Goal: Check status: Check status

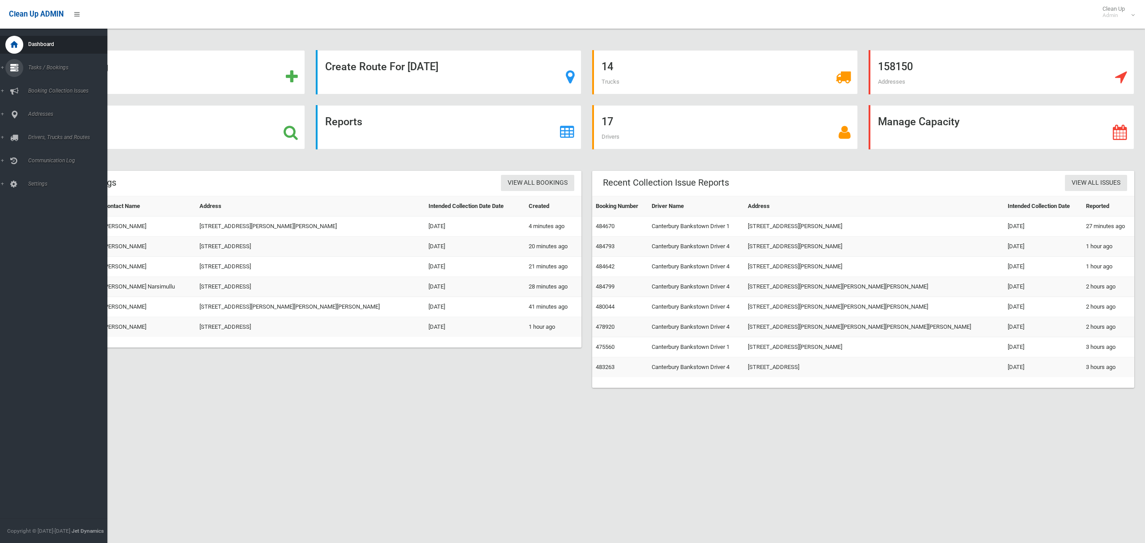
click at [38, 68] on span "Tasks / Bookings" at bounding box center [66, 67] width 82 height 6
click at [40, 130] on span "Search" at bounding box center [62, 133] width 74 height 6
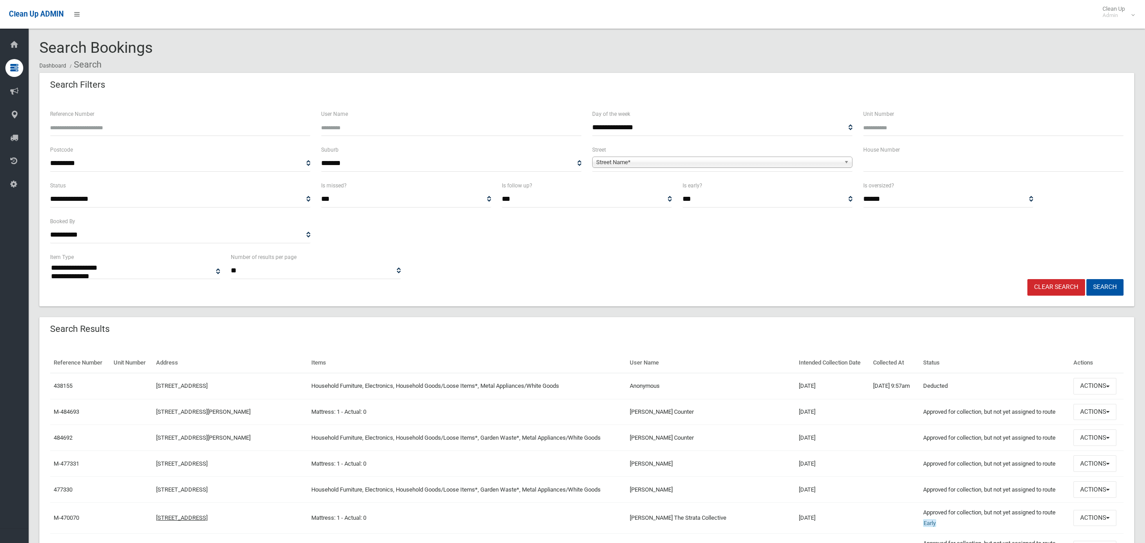
select select
click at [899, 159] on input "text" at bounding box center [993, 163] width 260 height 17
type input "*"
click at [750, 164] on span "Street Name*" at bounding box center [718, 162] width 244 height 11
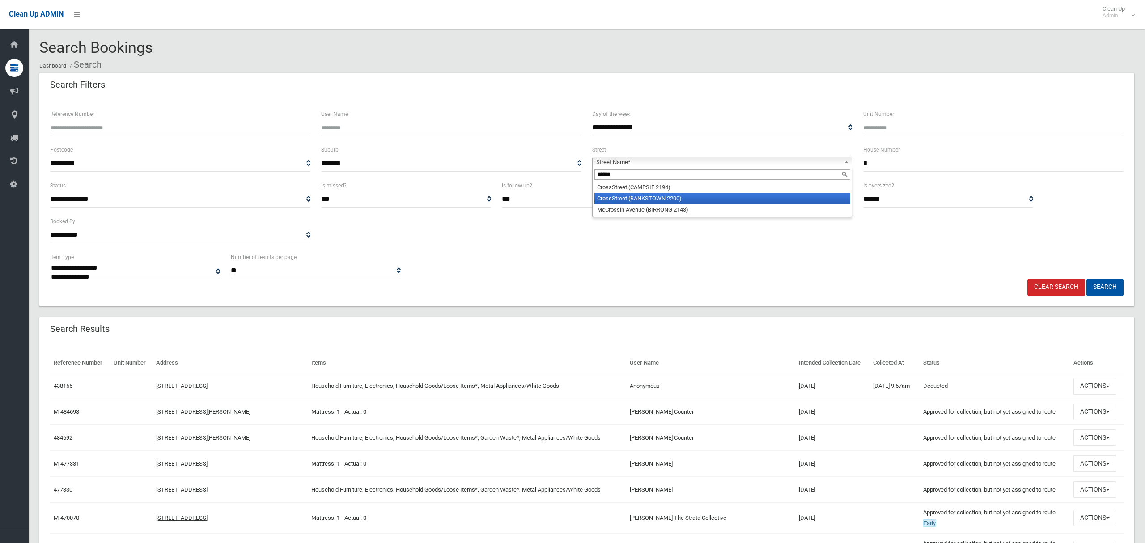
type input "*****"
click at [675, 199] on li "[GEOGRAPHIC_DATA] (BANKSTOWN 2200)" at bounding box center [722, 198] width 256 height 11
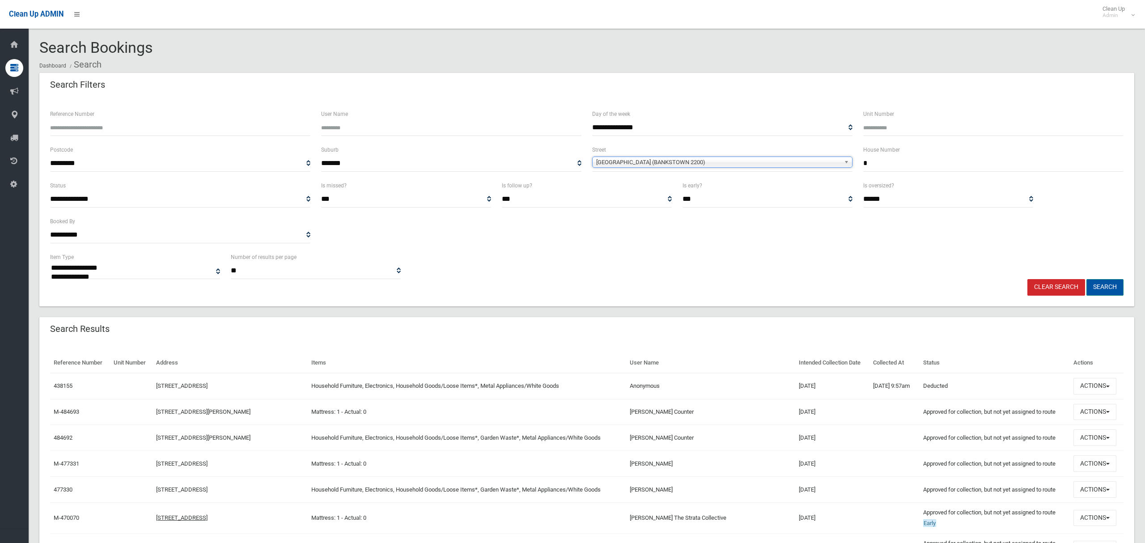
click at [1099, 288] on button "Search" at bounding box center [1104, 287] width 37 height 17
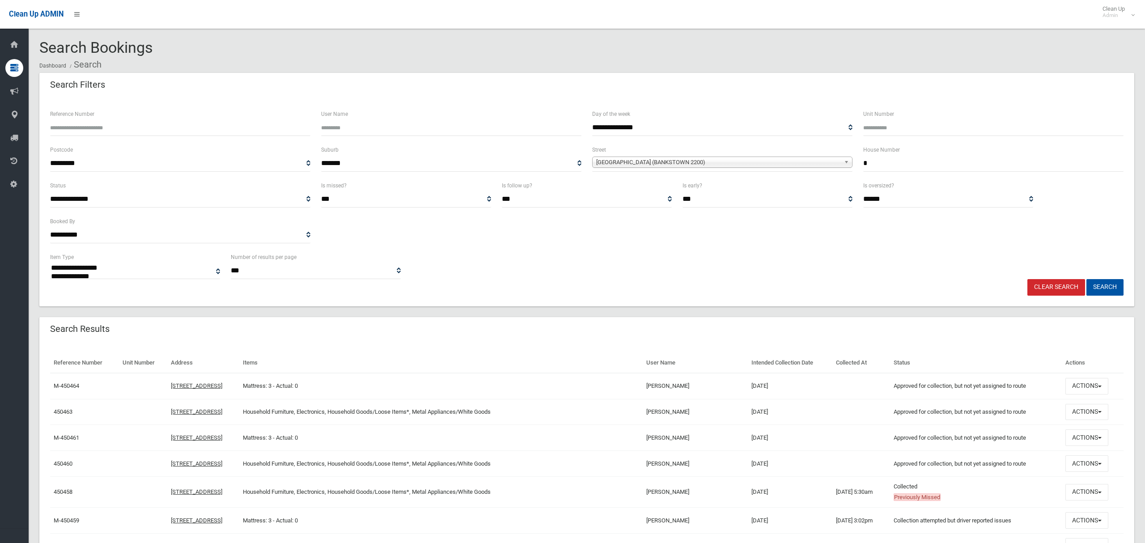
select select
drag, startPoint x: 758, startPoint y: 494, endPoint x: 942, endPoint y: 493, distance: 184.2
click at [942, 493] on tr "450458 7 Cross Street, BANKSTOWN NSW 2200 Household Furniture, Electronics, Hou…" at bounding box center [586, 492] width 1073 height 31
click at [888, 489] on td "16/09/2025 5:30am" at bounding box center [861, 492] width 58 height 31
click at [1084, 494] on button "Actions" at bounding box center [1086, 492] width 43 height 17
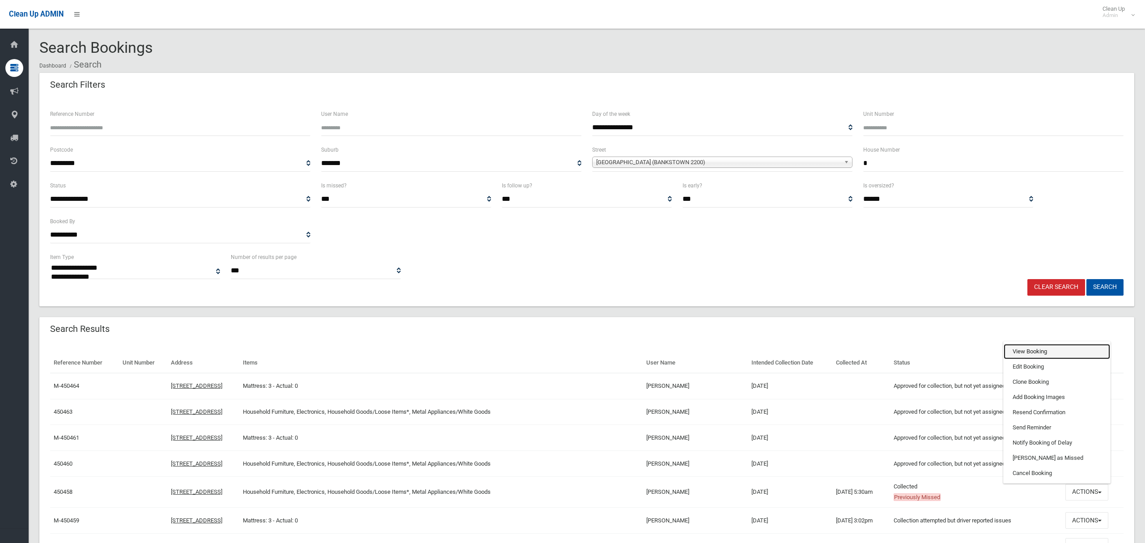
click at [1041, 349] on link "View Booking" at bounding box center [1056, 351] width 106 height 15
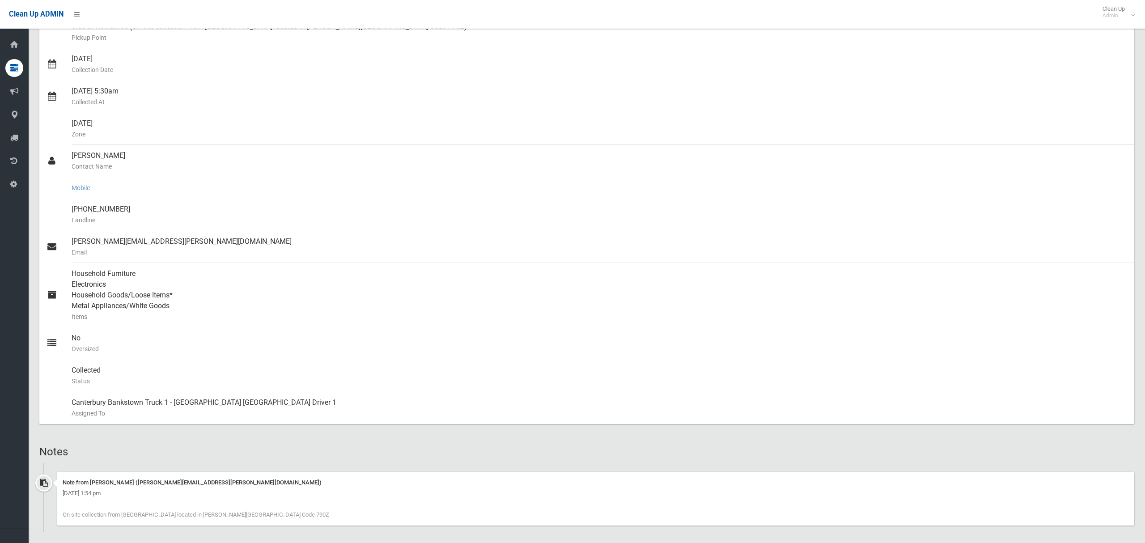
scroll to position [505, 0]
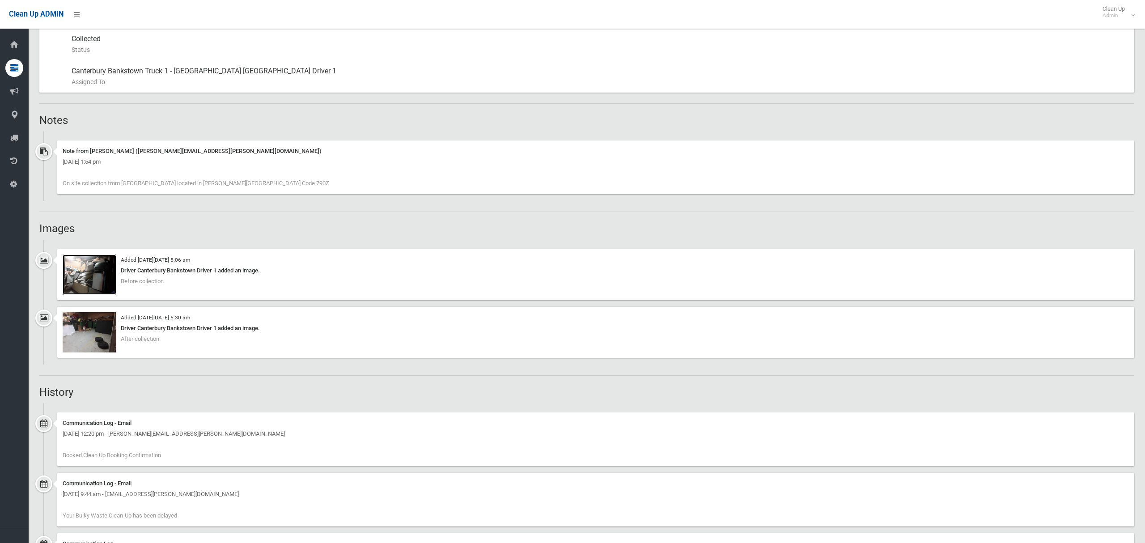
click at [81, 284] on img at bounding box center [90, 274] width 54 height 40
